Goal: Task Accomplishment & Management: Use online tool/utility

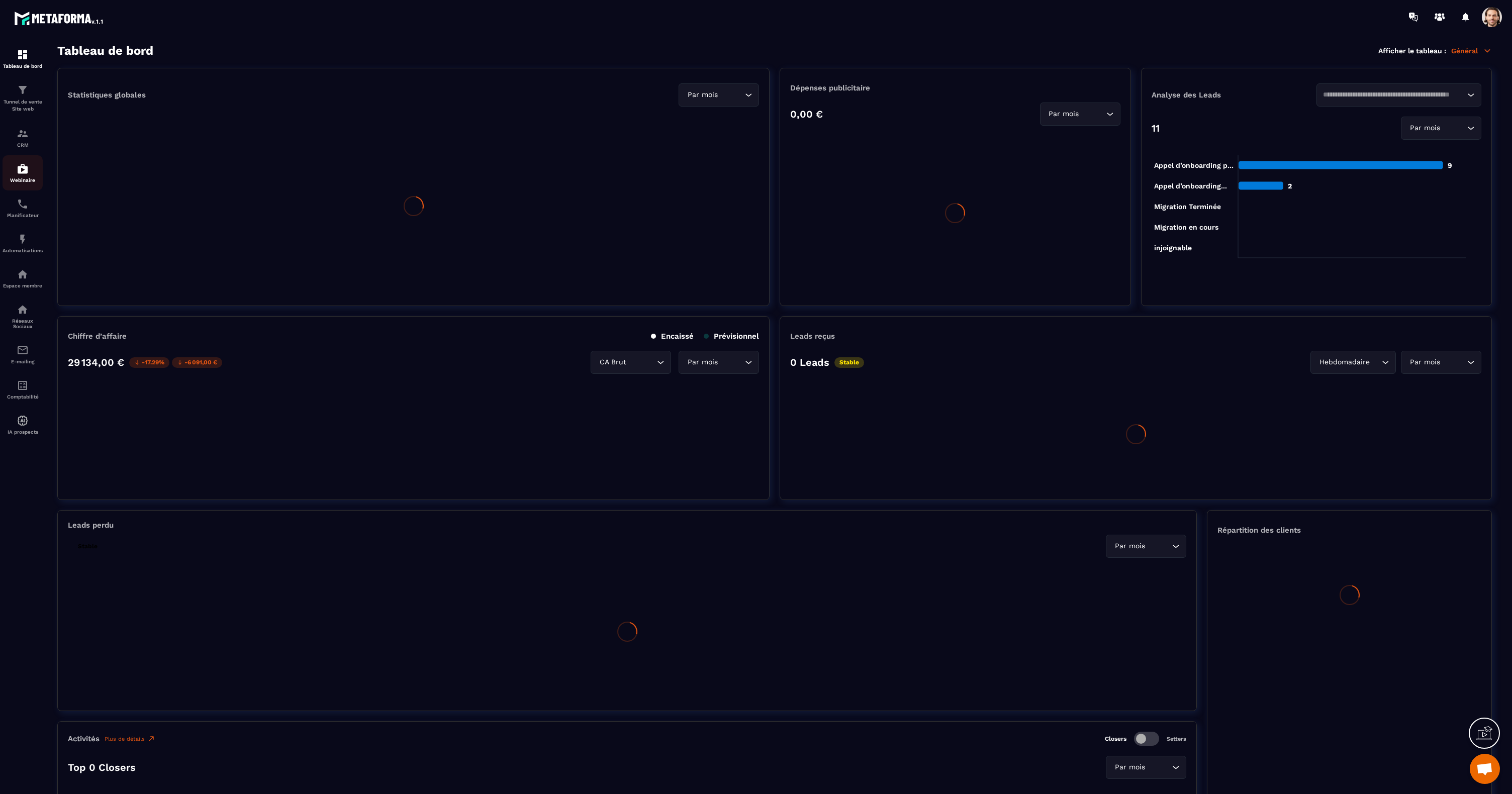
click at [23, 173] on img at bounding box center [22, 168] width 12 height 12
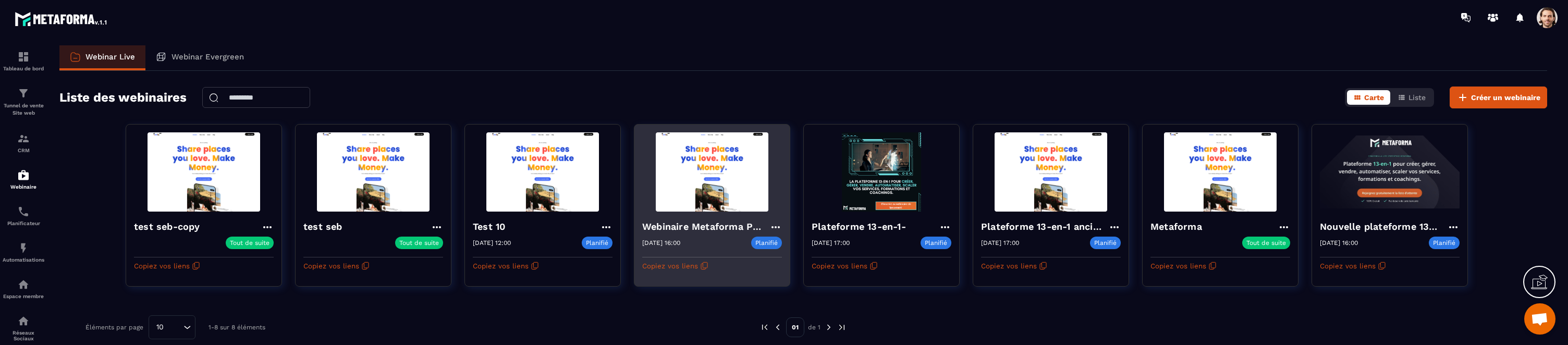
click at [690, 192] on img at bounding box center [711, 172] width 140 height 79
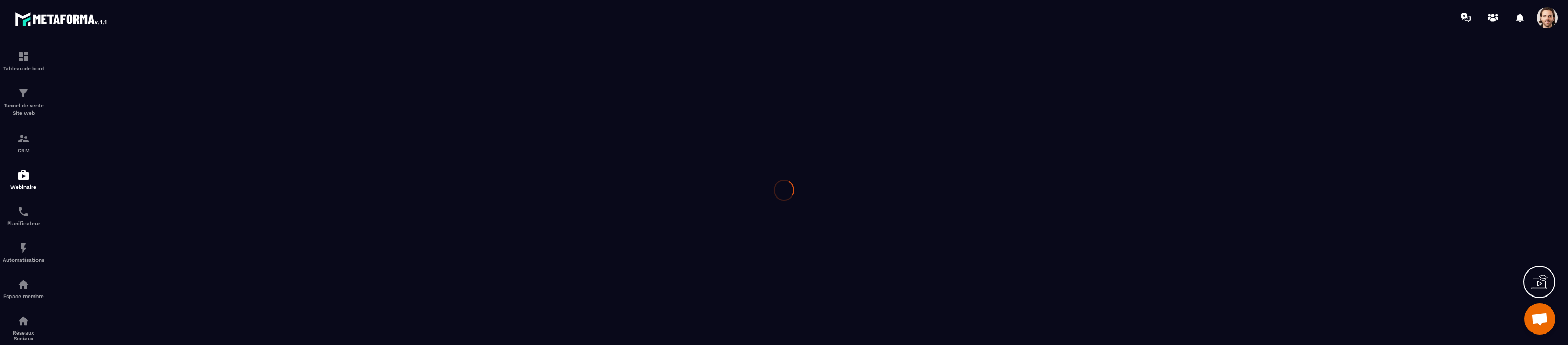
type input "**********"
type textarea "**********"
